Goal: Task Accomplishment & Management: Manage account settings

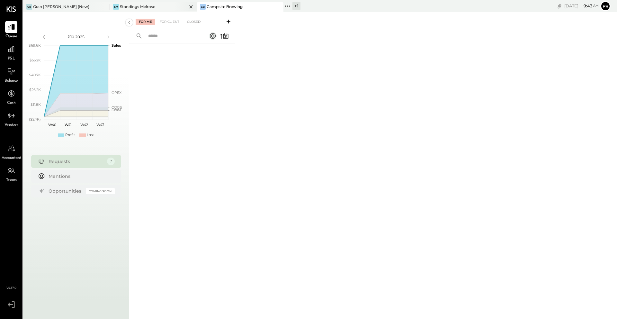
click at [174, 2] on div "SM Standings Melrose" at bounding box center [153, 7] width 87 height 10
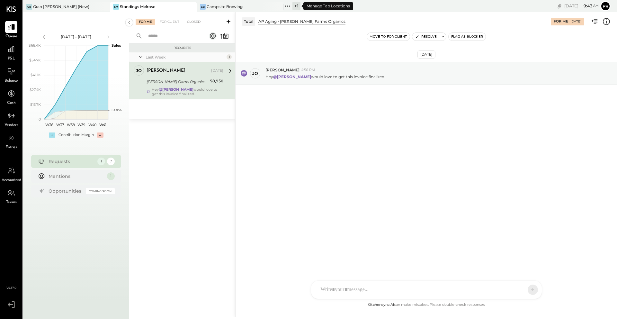
click at [296, 6] on div "+ 1" at bounding box center [297, 6] width 8 height 8
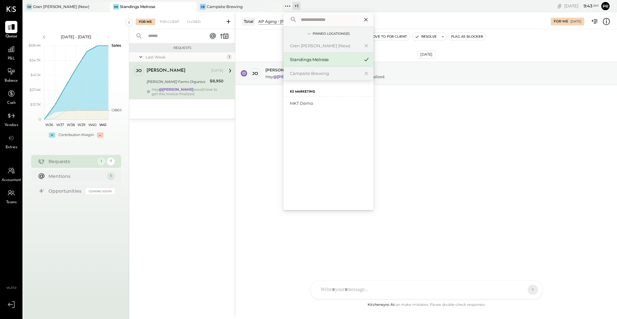
click at [366, 19] on icon at bounding box center [366, 19] width 3 height 3
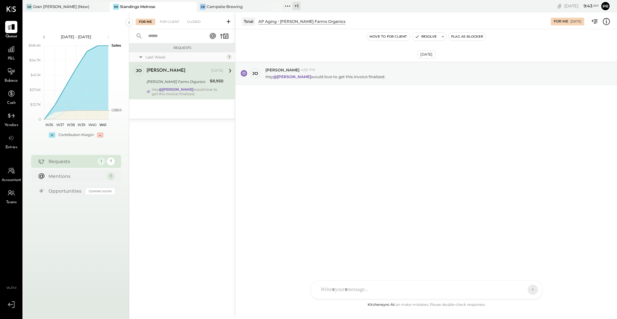
click at [296, 5] on div "+ 1" at bounding box center [297, 6] width 8 height 8
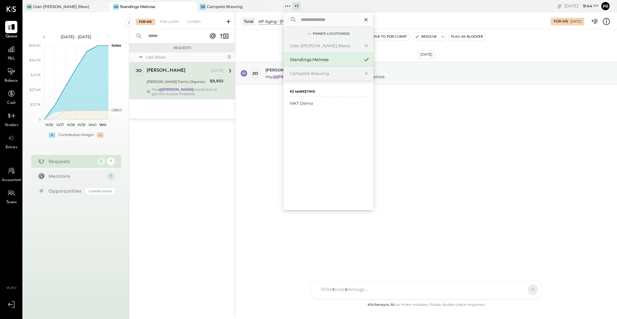
click at [368, 14] on div at bounding box center [364, 19] width 11 height 14
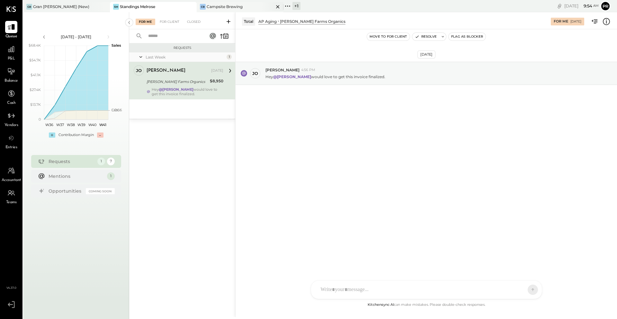
click at [216, 7] on div "Campsite Brewing" at bounding box center [225, 6] width 36 height 5
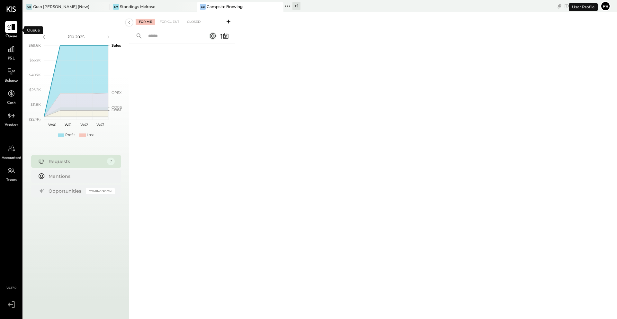
click at [10, 26] on icon at bounding box center [11, 27] width 8 height 8
click at [172, 13] on div "For Me For Client Closed" at bounding box center [182, 20] width 106 height 17
click at [172, 20] on div "For Client" at bounding box center [170, 22] width 26 height 6
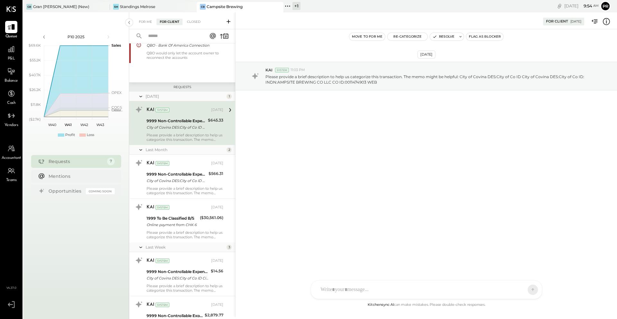
scroll to position [116, 0]
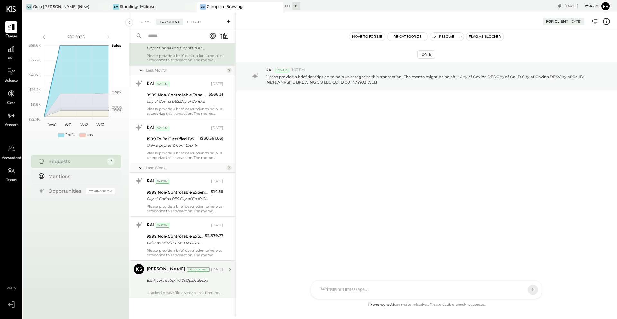
click at [170, 280] on div "Bank connection with Quick Books" at bounding box center [184, 280] width 75 height 6
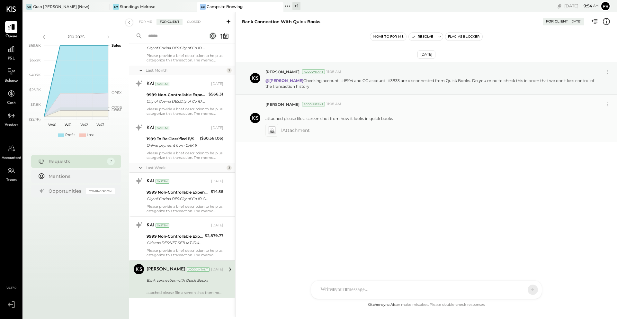
click at [272, 127] on icon at bounding box center [271, 130] width 7 height 7
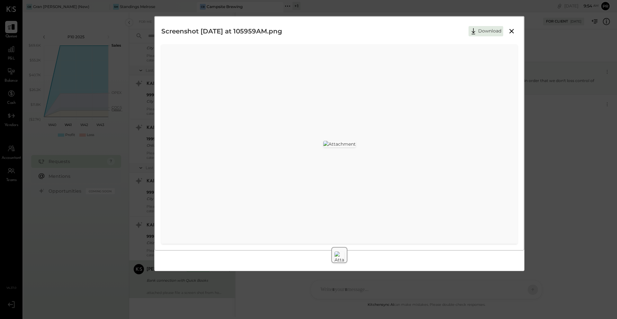
click at [516, 31] on button at bounding box center [512, 31] width 12 height 8
